Goal: Task Accomplishment & Management: Manage account settings

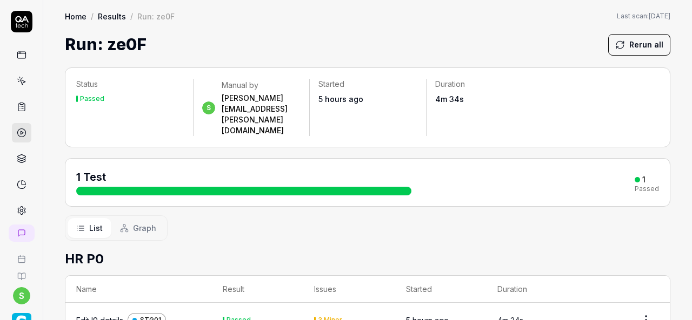
click at [93, 315] on div "Edit I9 details" at bounding box center [99, 320] width 47 height 11
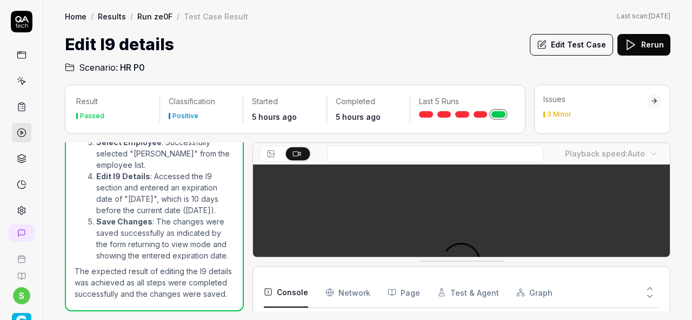
scroll to position [298, 0]
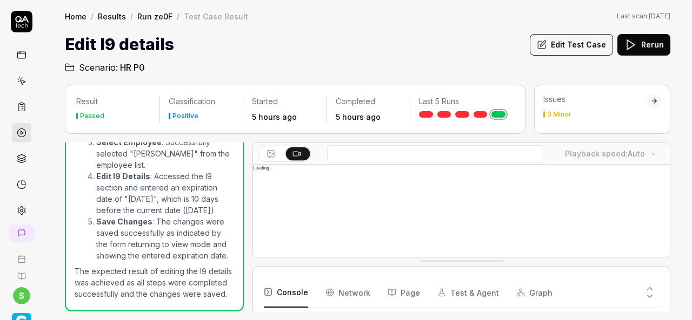
click at [636, 46] on icon at bounding box center [630, 44] width 13 height 13
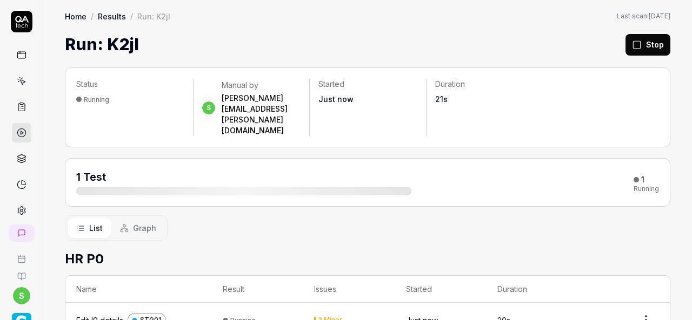
click at [90, 315] on div "Edit I9 details" at bounding box center [99, 320] width 47 height 11
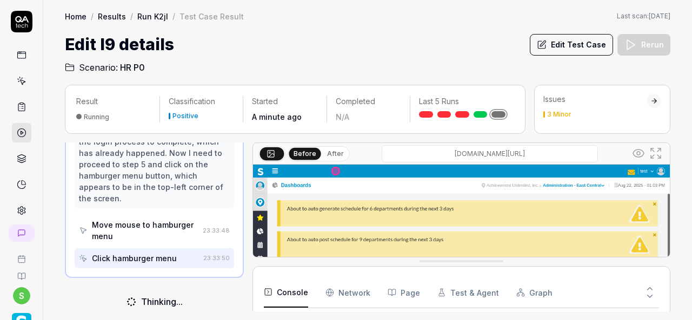
scroll to position [258, 0]
click at [560, 43] on button "Edit Test Case" at bounding box center [571, 45] width 83 height 22
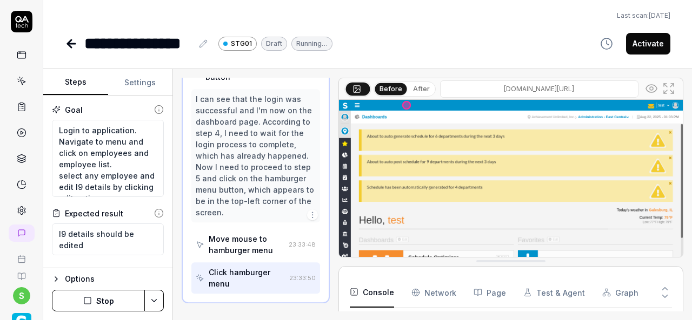
scroll to position [215, 0]
click at [659, 49] on button "Activate" at bounding box center [648, 44] width 44 height 22
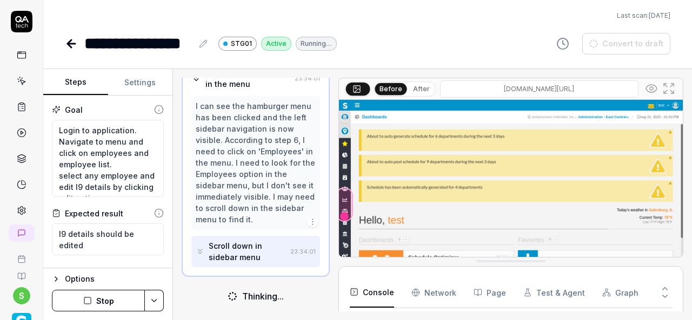
scroll to position [250, 0]
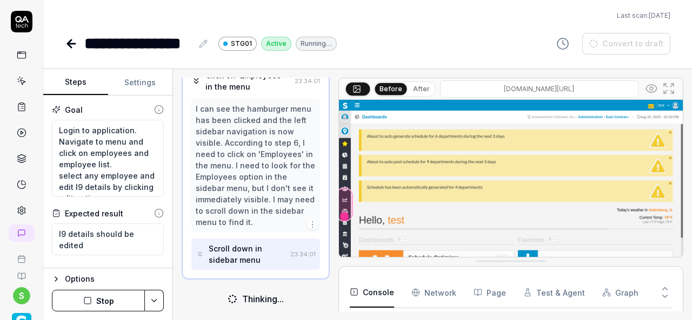
click at [17, 83] on icon at bounding box center [22, 81] width 10 height 10
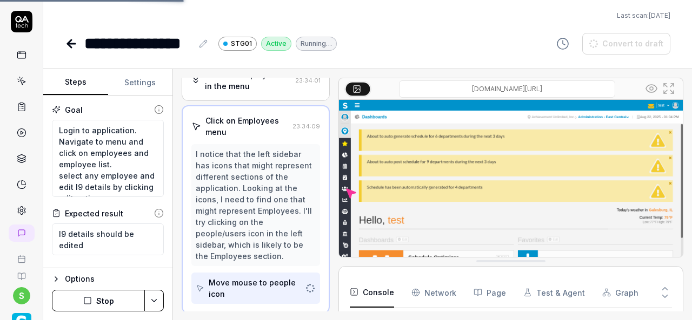
scroll to position [249, 0]
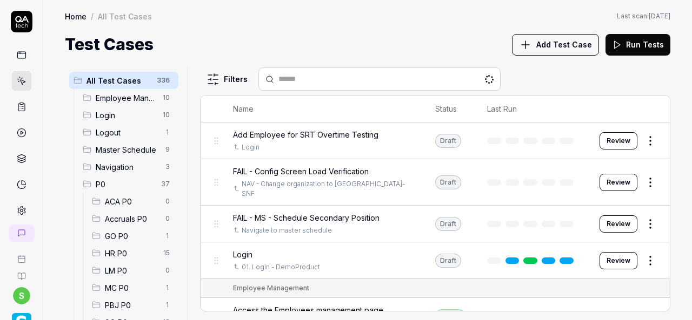
click at [133, 249] on span "HR P0" at bounding box center [131, 253] width 52 height 11
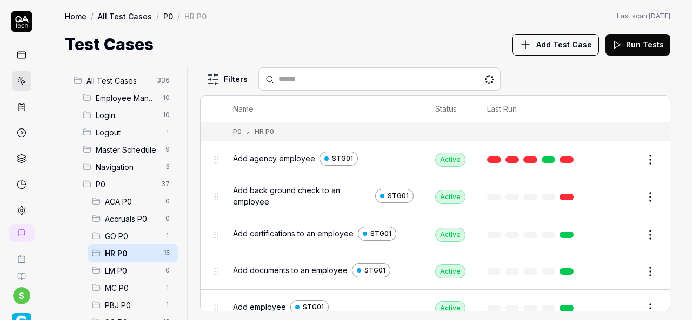
scroll to position [189, 0]
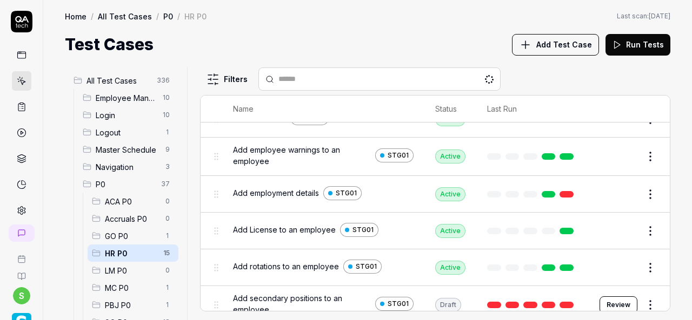
click at [671, 256] on div "All Test Cases 336 Employee Management 10 Login 10 Logout 1 Master Schedule 9 N…" at bounding box center [367, 189] width 648 height 264
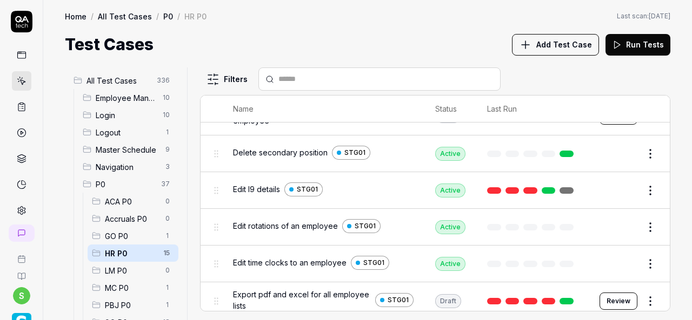
click at [313, 290] on span "Export pdf and excel for all employee lists" at bounding box center [302, 300] width 138 height 23
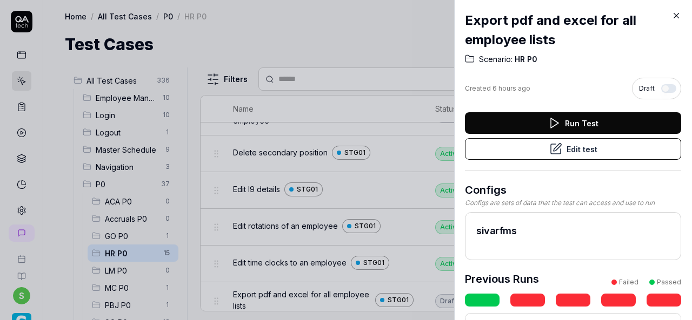
click at [553, 149] on icon at bounding box center [555, 149] width 13 height 13
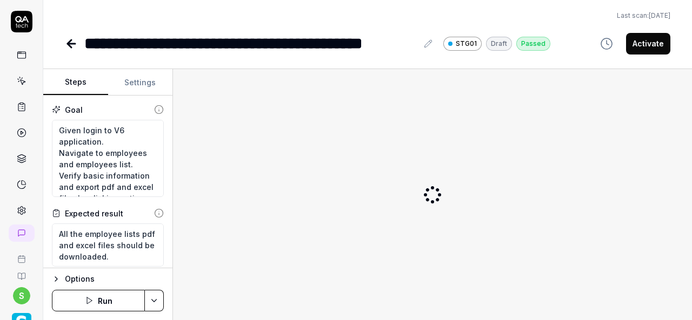
click at [650, 40] on button "Activate" at bounding box center [648, 44] width 44 height 22
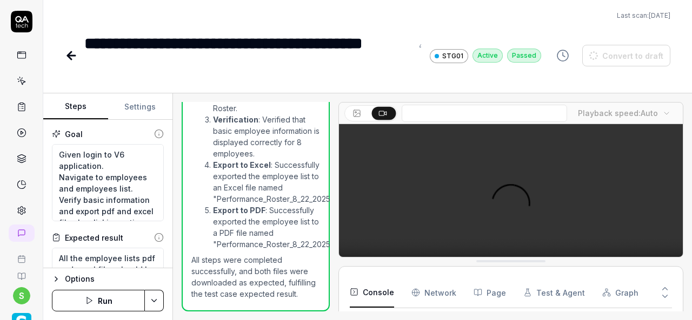
scroll to position [281, 0]
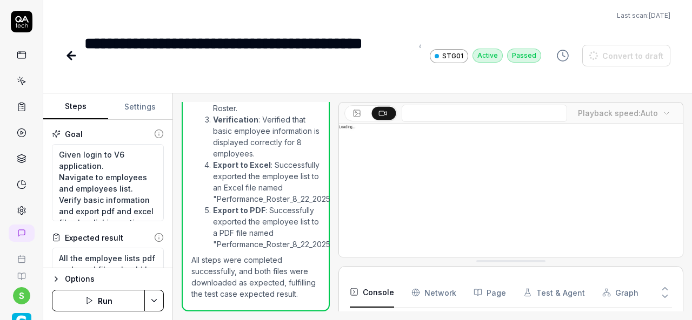
type textarea "*"
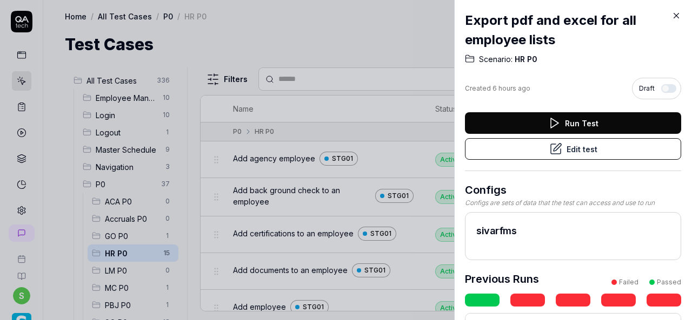
click at [674, 15] on icon at bounding box center [676, 16] width 10 height 10
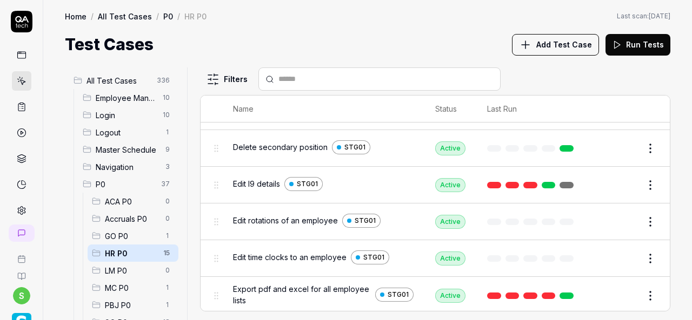
scroll to position [383, 0]
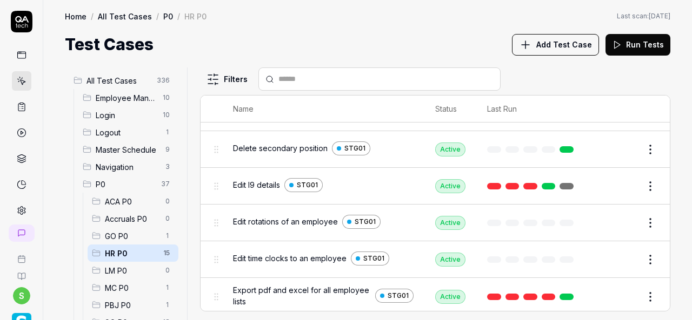
click at [561, 185] on link at bounding box center [566, 186] width 14 height 6
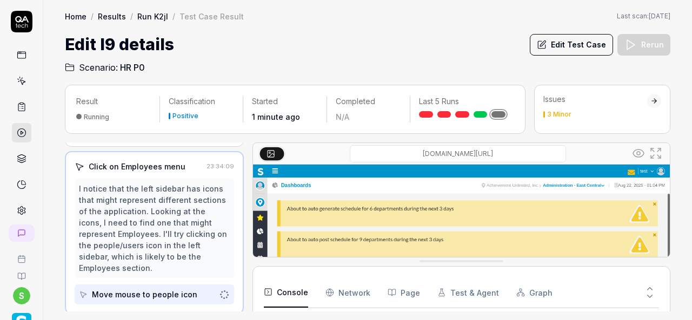
scroll to position [123, 0]
